Goal: Check status: Check status

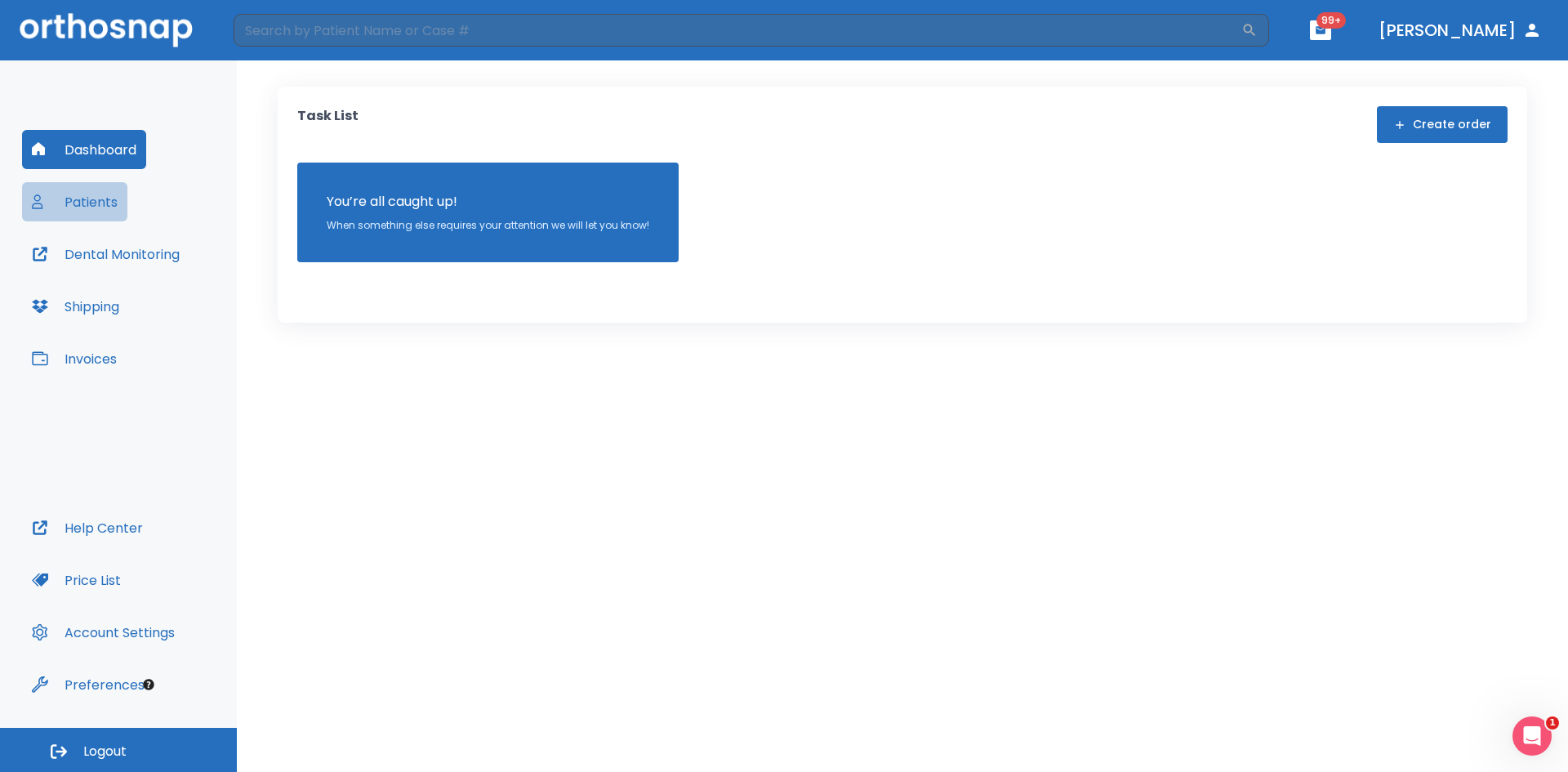
click at [97, 206] on button "Patients" at bounding box center [75, 202] width 105 height 39
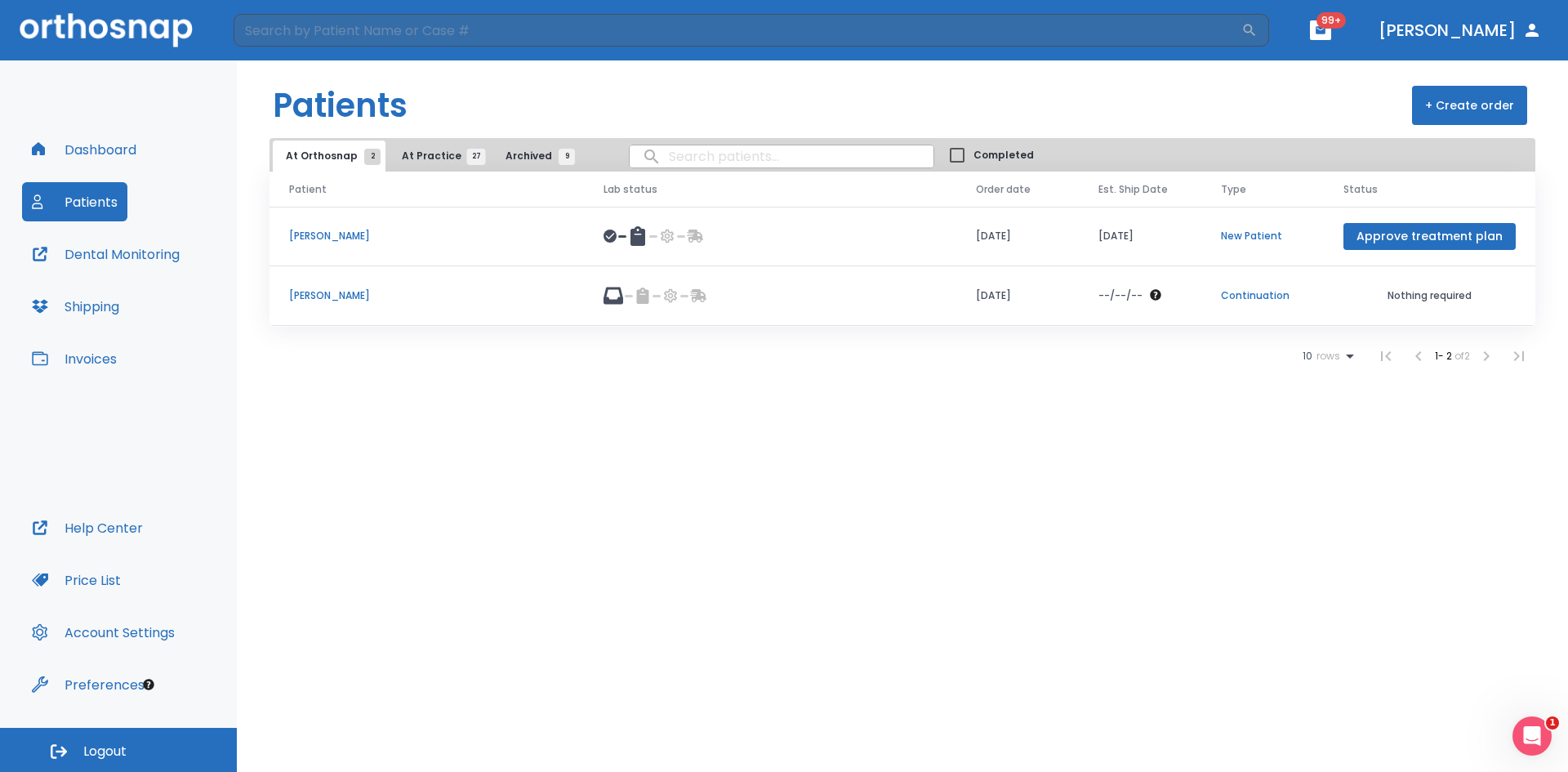
click at [709, 159] on input "search" at bounding box center [782, 156] width 303 height 31
type input "[PERSON_NAME]"
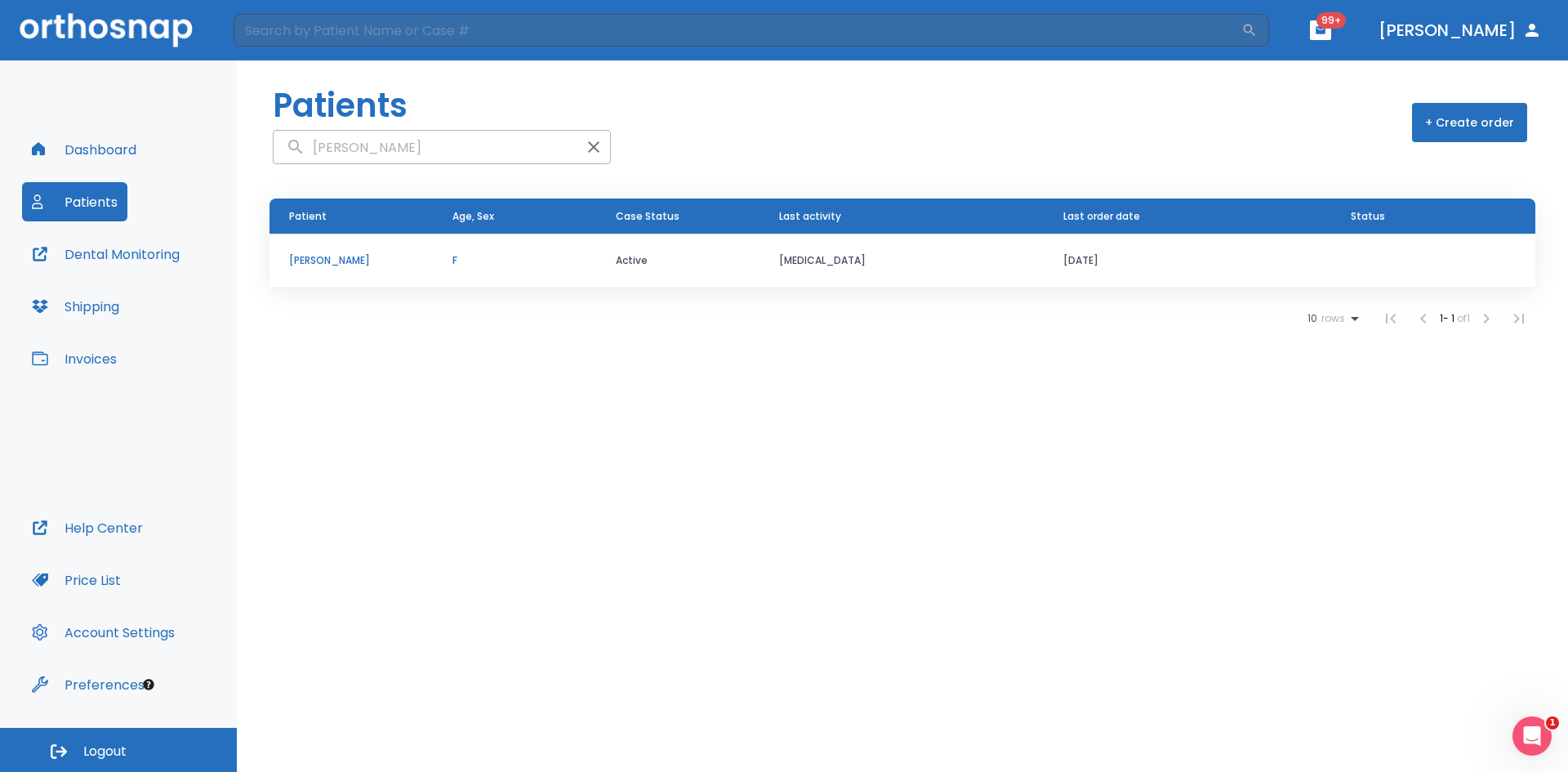
click at [316, 253] on td "[PERSON_NAME]" at bounding box center [351, 261] width 164 height 55
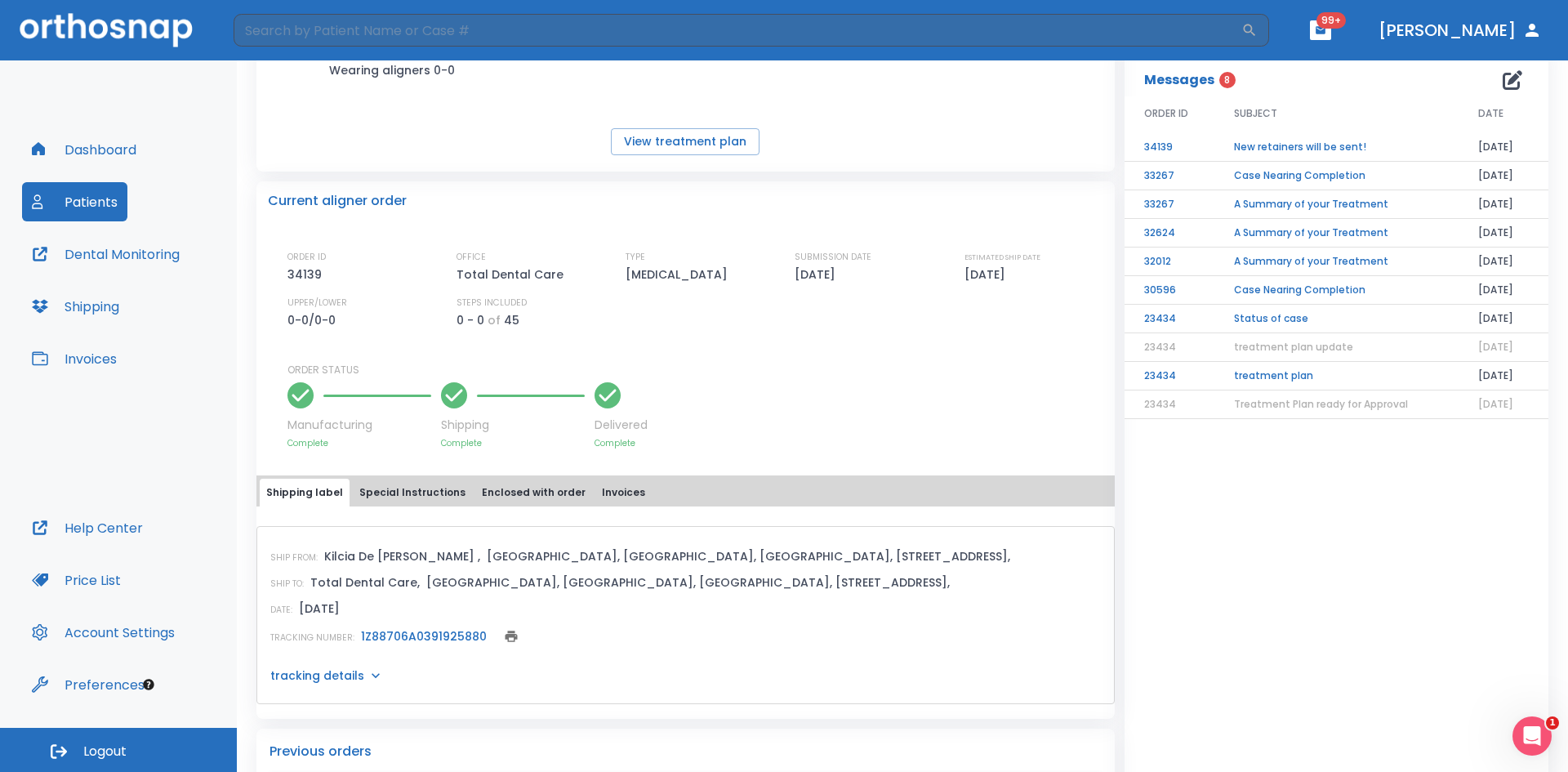
scroll to position [327, 0]
